Goal: Obtain resource: Download file/media

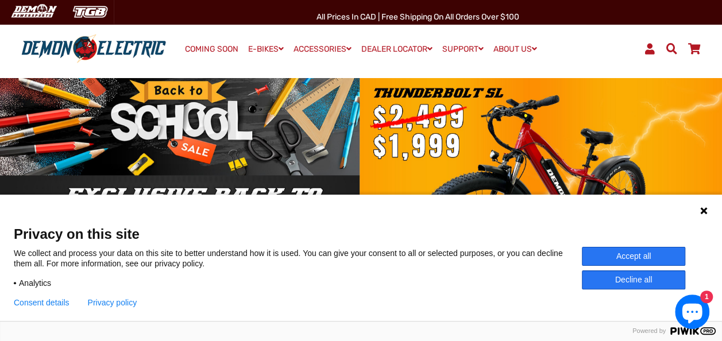
click at [705, 209] on icon at bounding box center [703, 210] width 7 height 7
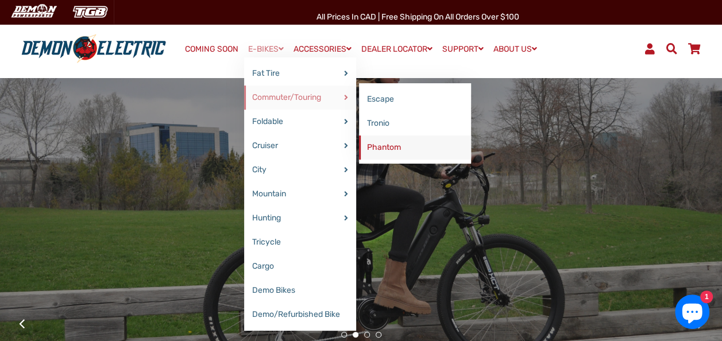
click at [376, 148] on link "Phantom" at bounding box center [415, 148] width 112 height 24
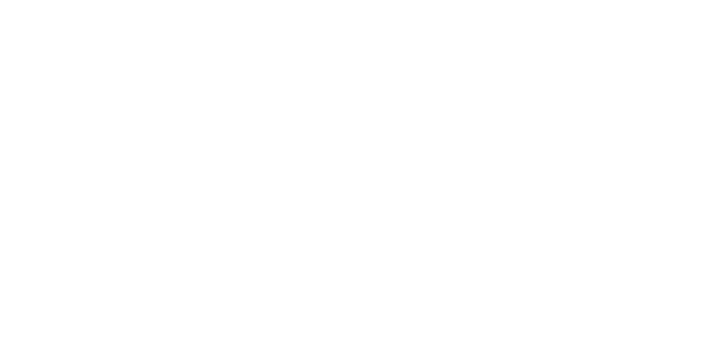
select select "******"
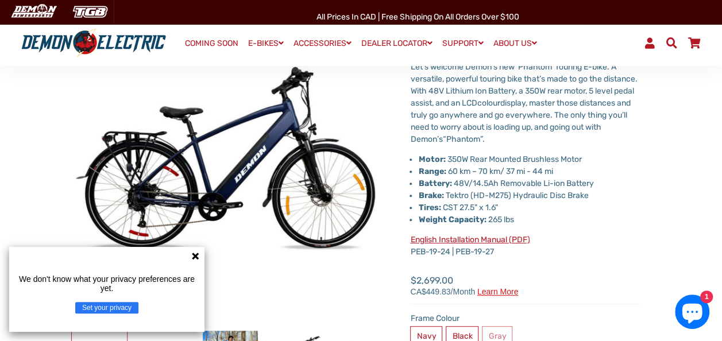
scroll to position [153, 0]
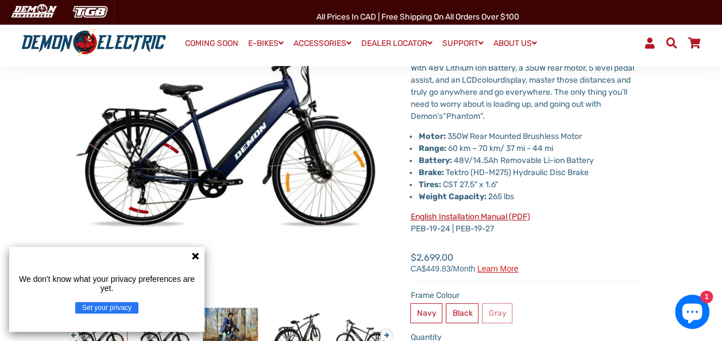
click at [195, 258] on icon at bounding box center [195, 256] width 9 height 9
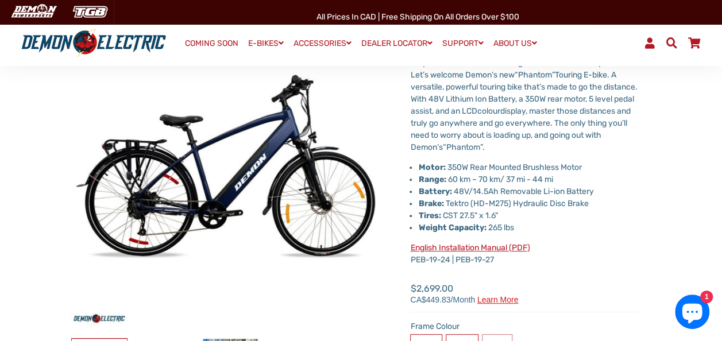
scroll to position [122, 0]
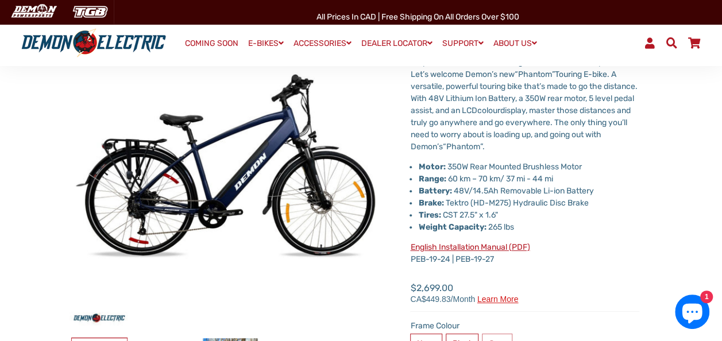
click at [465, 244] on link "English Installation Manual (PDF)" at bounding box center [469, 247] width 119 height 10
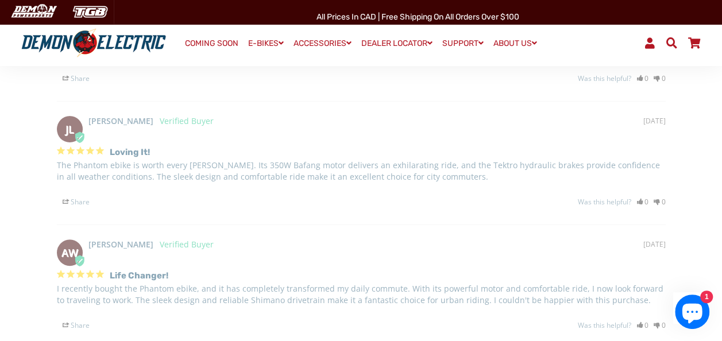
scroll to position [2281, 0]
